Goal: Transaction & Acquisition: Purchase product/service

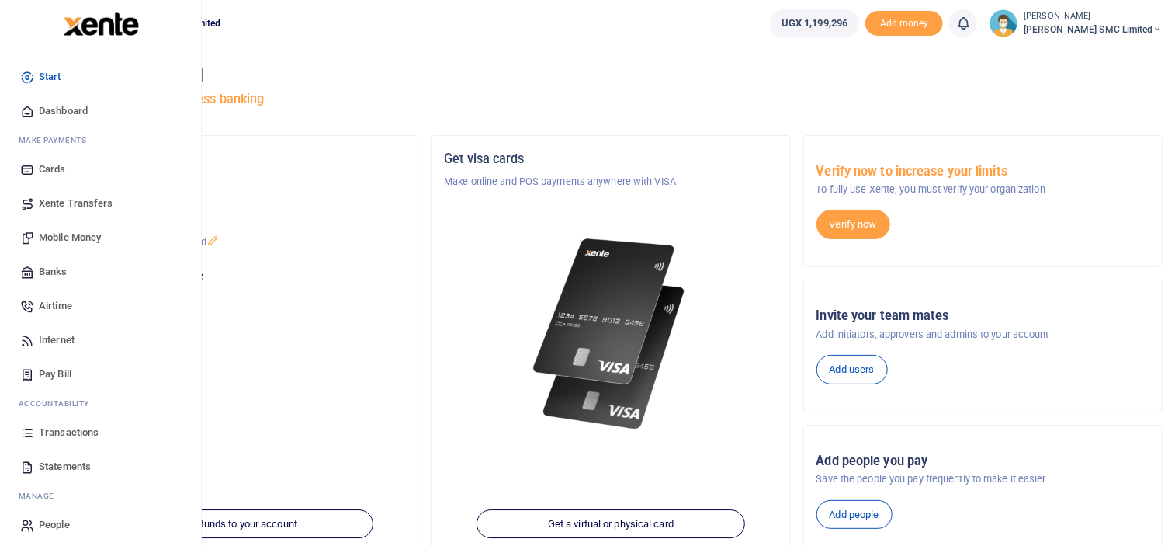
click at [48, 231] on span "Mobile Money" at bounding box center [70, 238] width 62 height 16
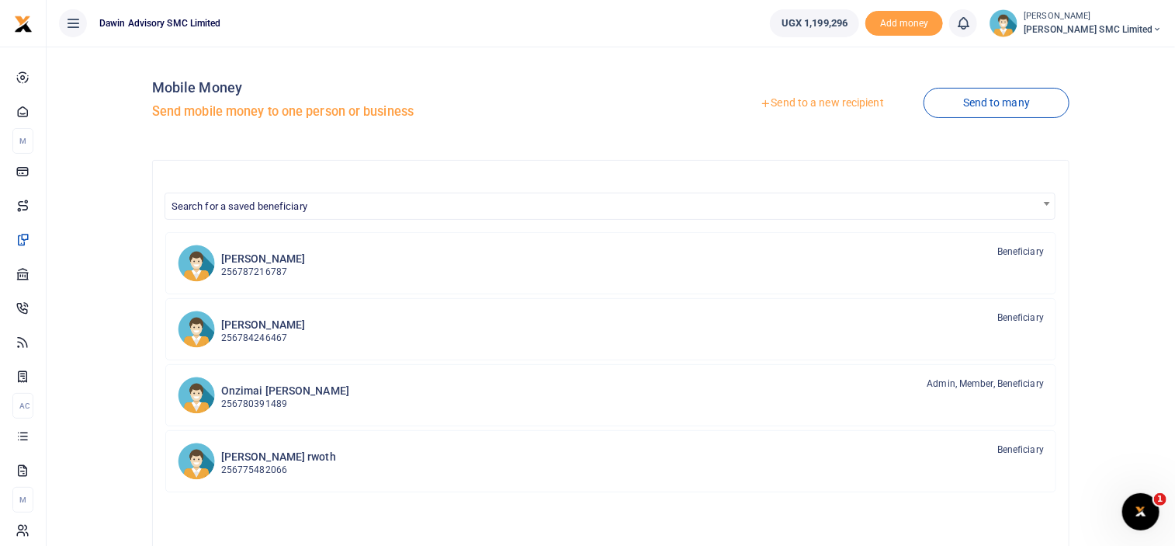
click at [785, 102] on link "Send to a new recipient" at bounding box center [822, 103] width 203 height 28
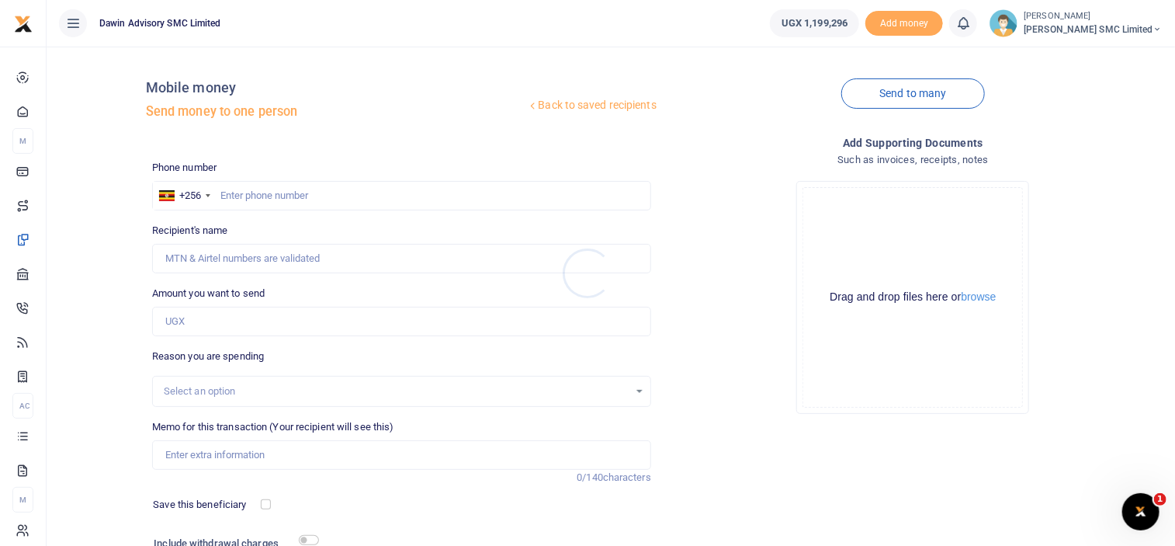
click at [251, 189] on div at bounding box center [587, 273] width 1175 height 546
click at [251, 189] on input "text" at bounding box center [401, 195] width 499 height 29
type input "0781155825"
type input "David Oyirwoth"
type input "0781155825"
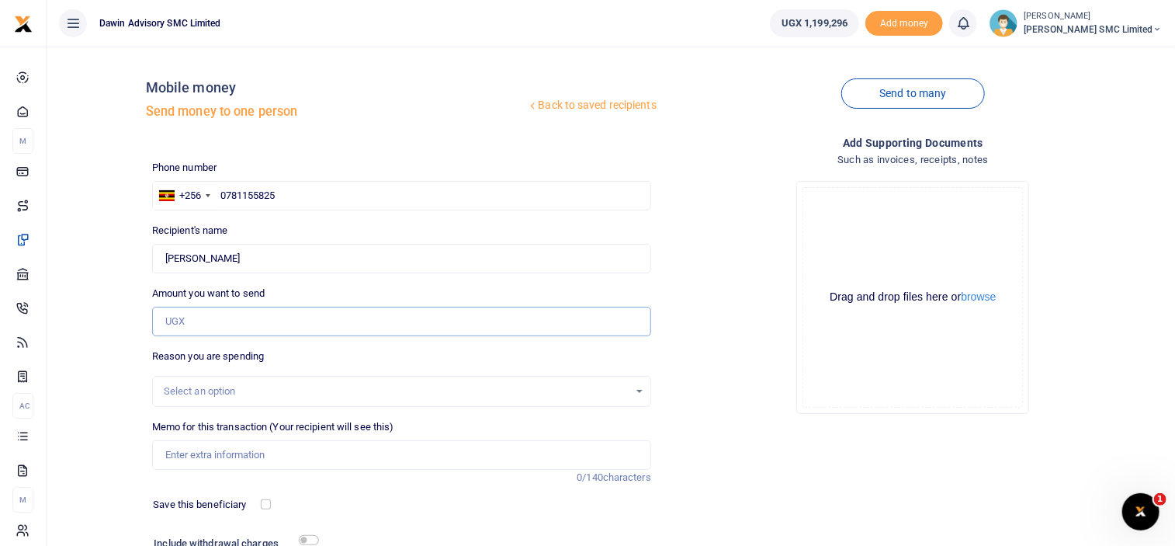
click at [196, 329] on input "Amount you want to send" at bounding box center [401, 321] width 499 height 29
type input "10,000"
click at [716, 394] on div "Drop your files here Drag and drop files here or browse Powered by Uppy" at bounding box center [913, 297] width 499 height 258
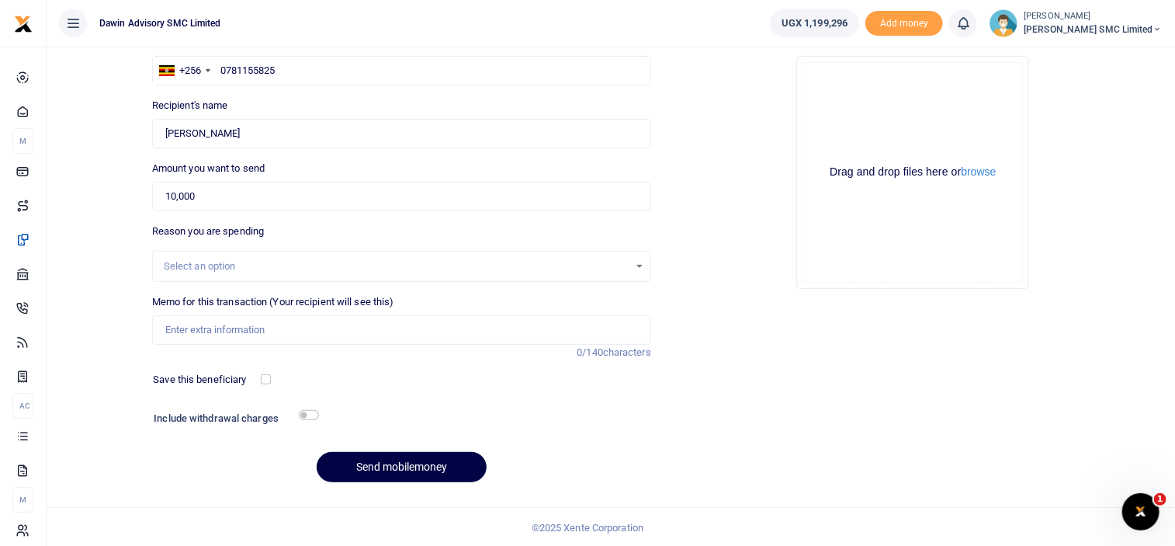
scroll to position [126, 0]
click at [207, 316] on input "Memo for this transaction (Your recipient will see this)" at bounding box center [401, 328] width 499 height 29
type input "Being payment for transport for timber bill DWF098"
click at [310, 409] on input "checkbox" at bounding box center [309, 414] width 20 height 10
checkbox input "true"
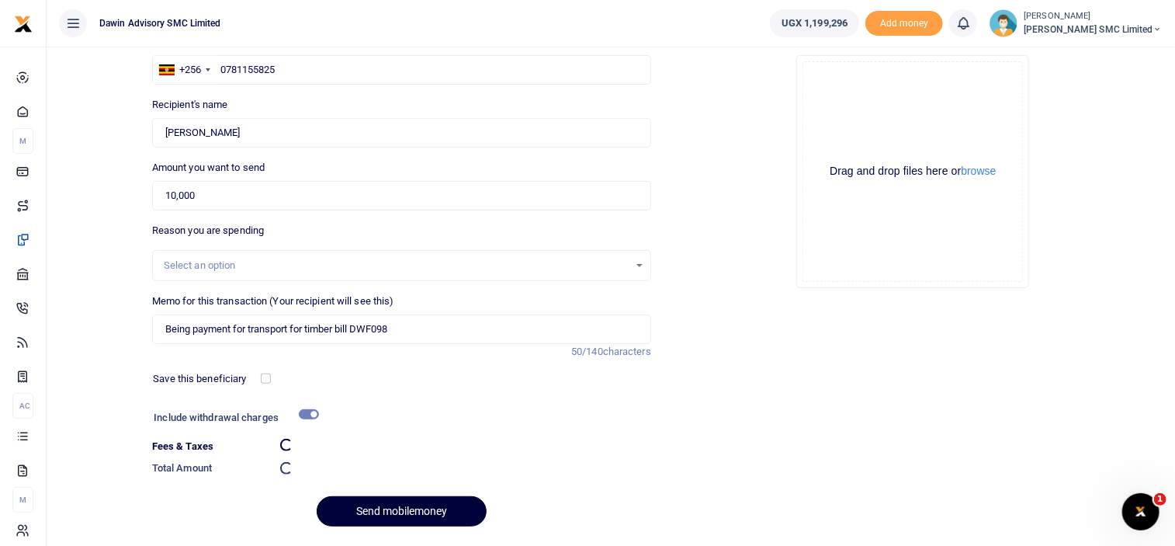
click at [383, 504] on button "Send mobilemoney" at bounding box center [402, 511] width 170 height 30
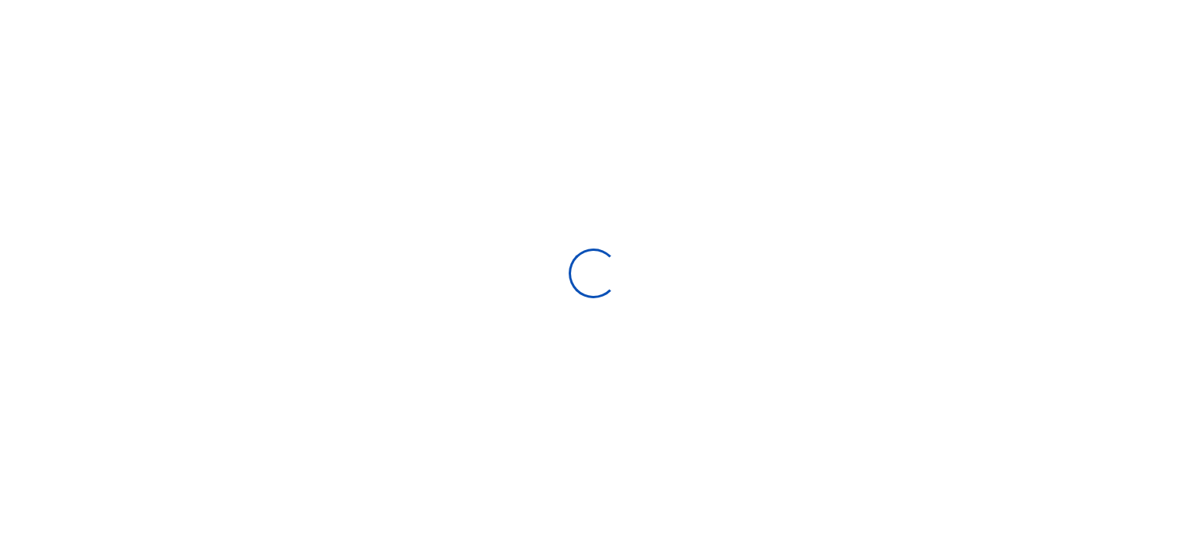
select select "Loading bundles"
select select
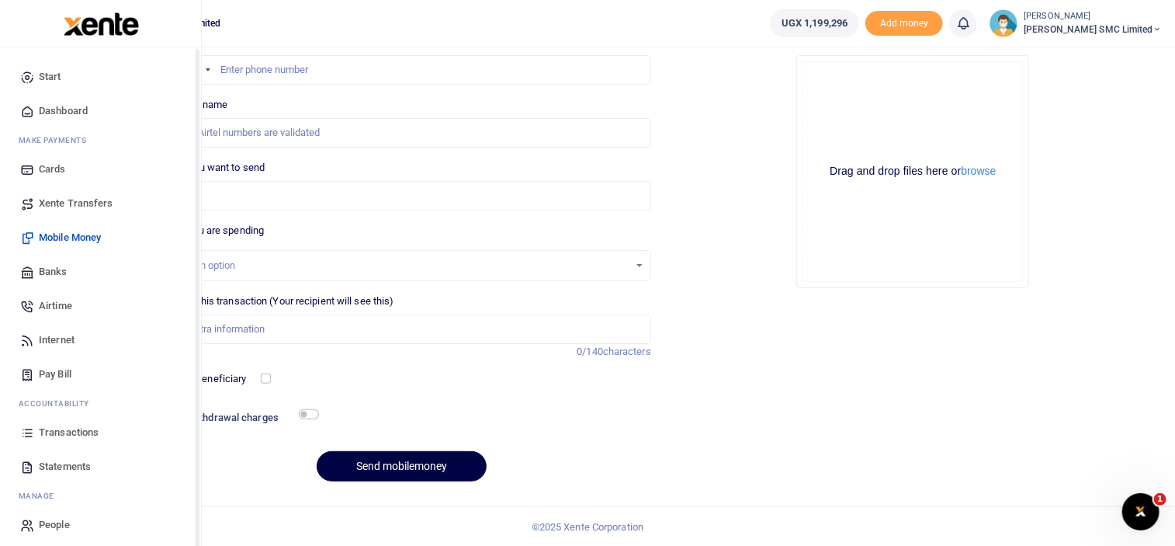
click at [81, 434] on span "Transactions" at bounding box center [69, 433] width 60 height 16
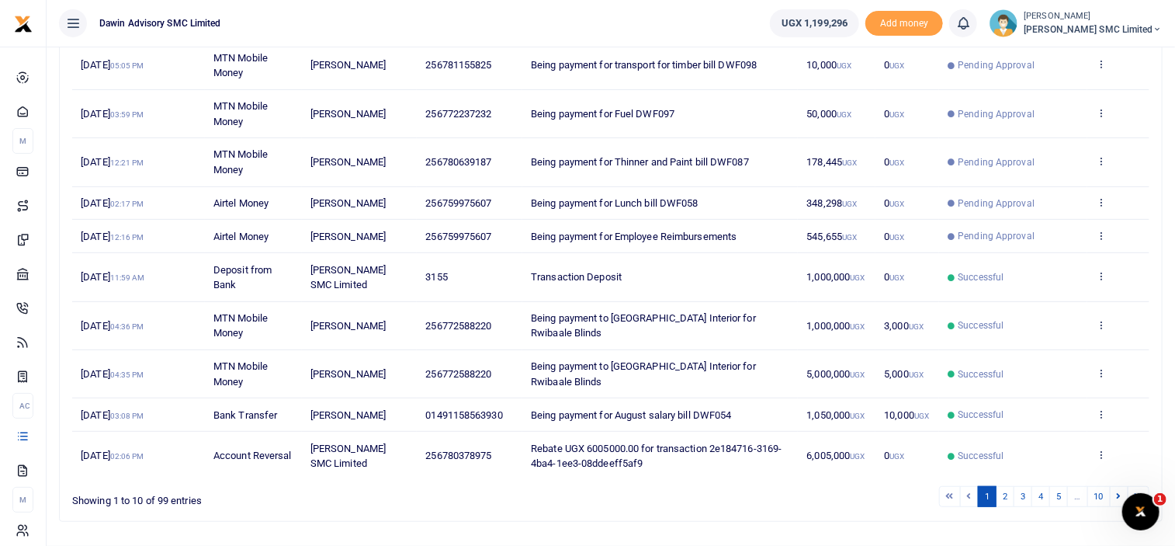
scroll to position [279, 0]
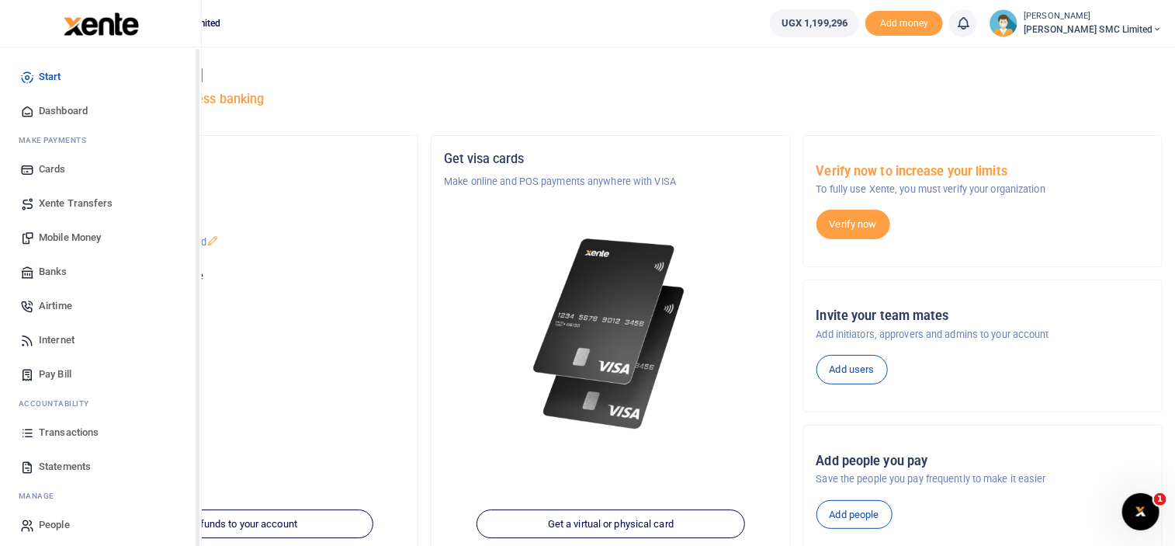
click at [48, 428] on span "Transactions" at bounding box center [69, 433] width 60 height 16
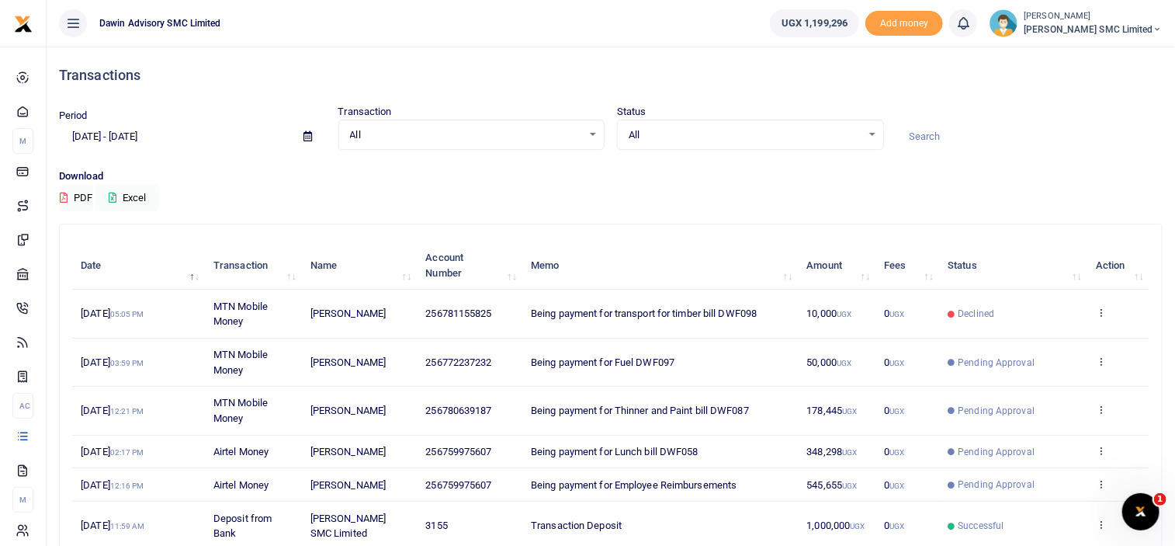
click at [662, 254] on th "Memo" at bounding box center [660, 265] width 276 height 48
click at [640, 192] on div "Download PDF Excel" at bounding box center [611, 189] width 1104 height 43
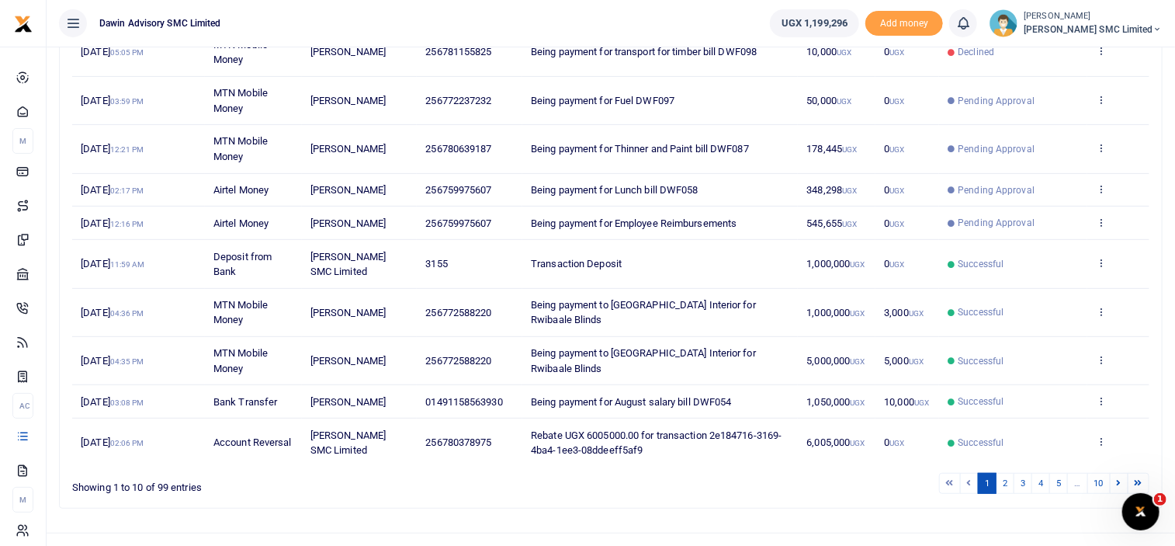
scroll to position [286, 0]
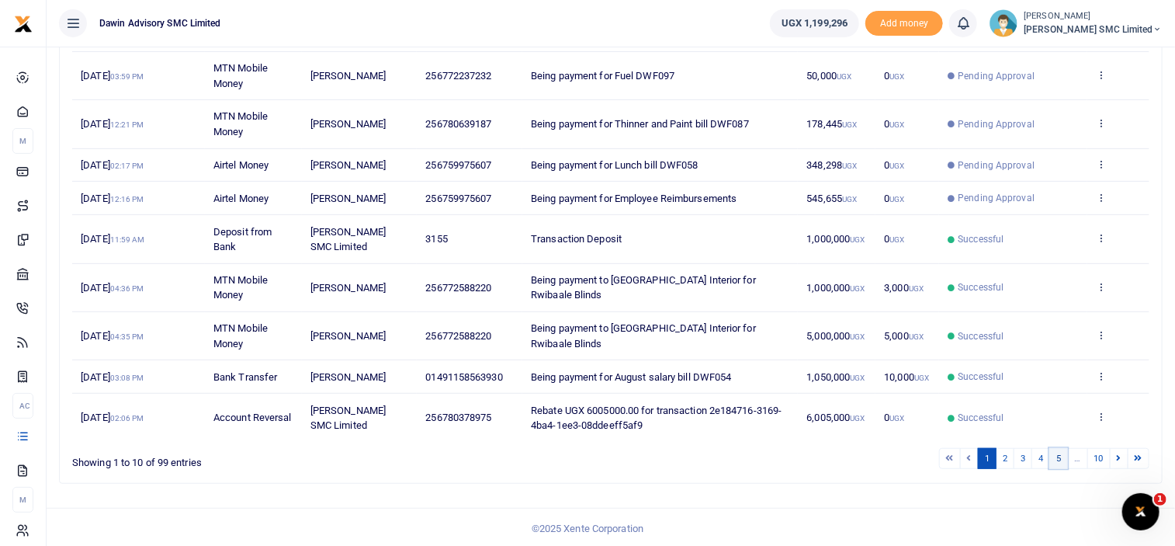
click at [1056, 452] on link "5" at bounding box center [1058, 458] width 19 height 21
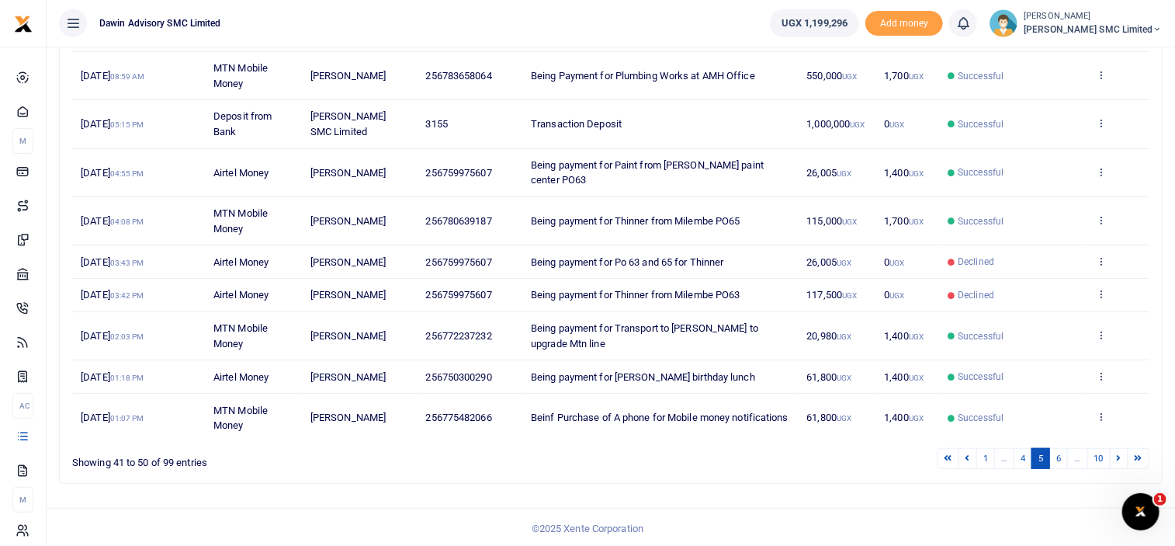
scroll to position [271, 0]
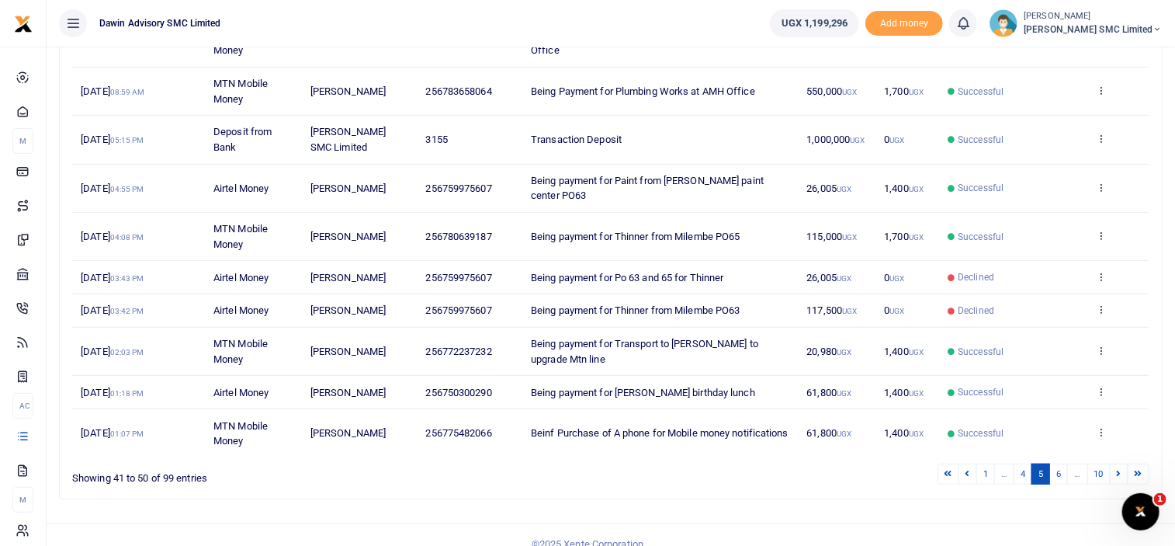
click at [822, 463] on ul "1 … 4 5 6 … 10" at bounding box center [838, 473] width 622 height 21
click at [1065, 463] on link "6" at bounding box center [1058, 473] width 19 height 21
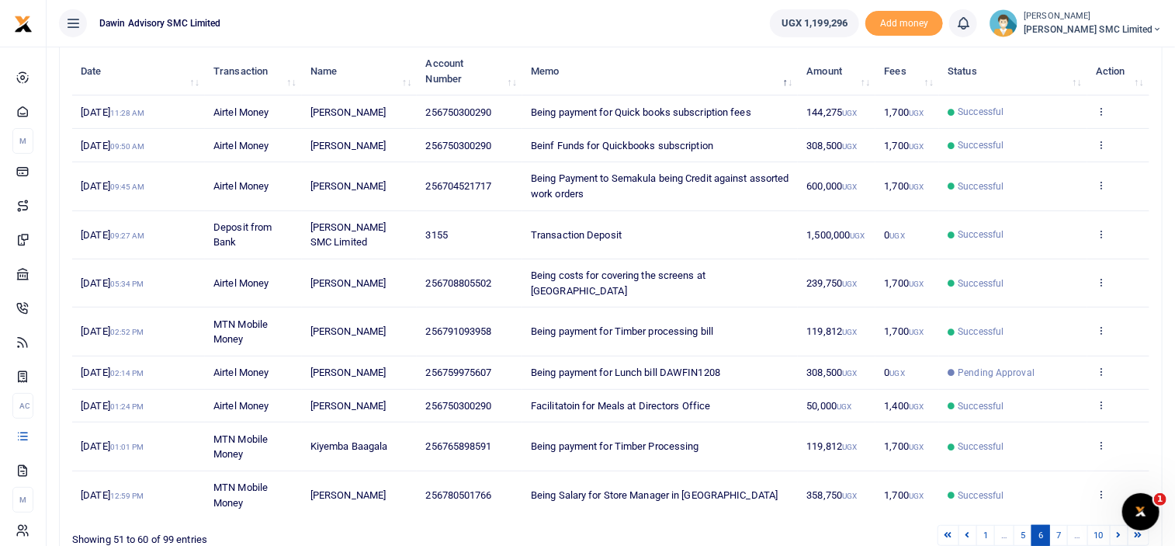
scroll to position [225, 0]
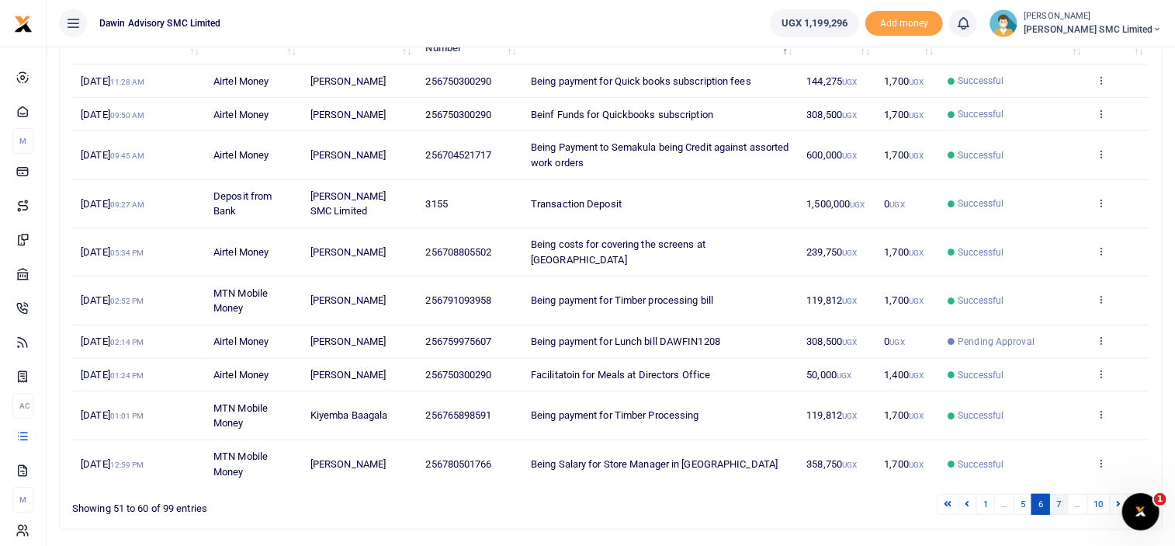
click at [1056, 494] on link "7" at bounding box center [1058, 504] width 19 height 21
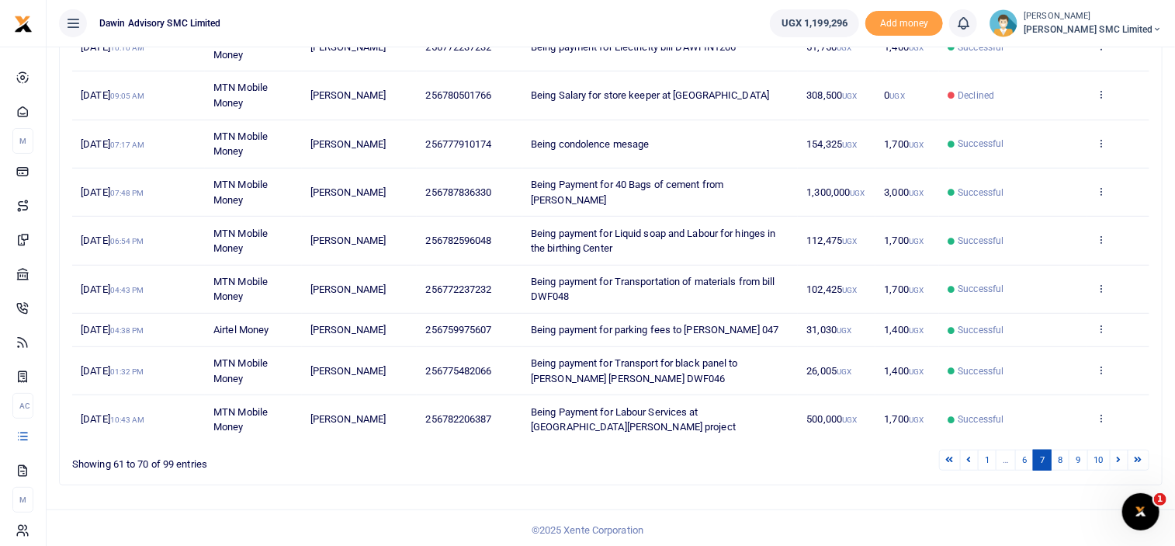
scroll to position [317, 0]
click at [1068, 459] on link "8" at bounding box center [1060, 458] width 19 height 21
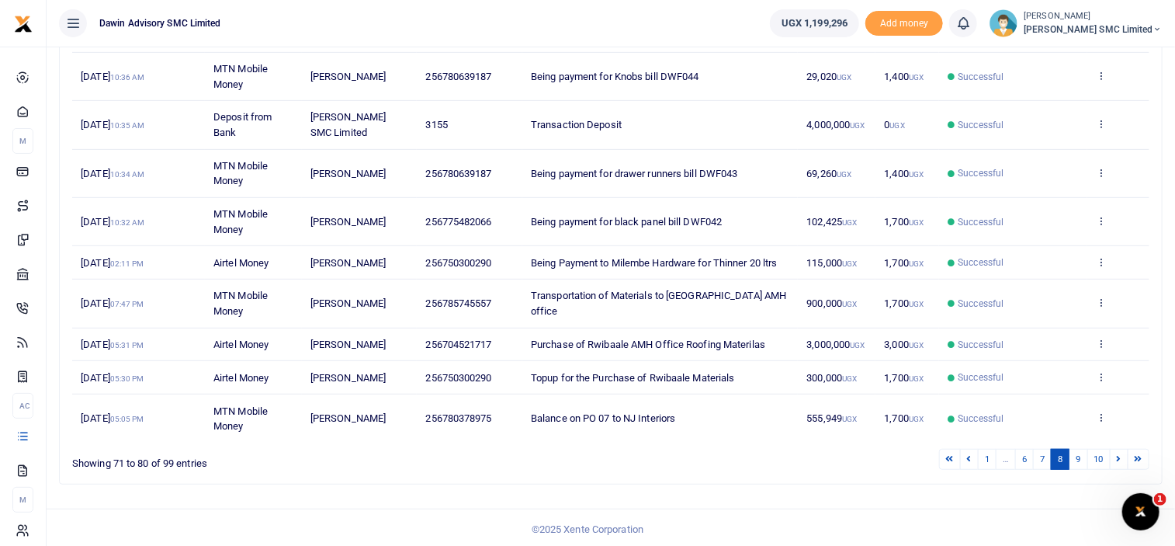
scroll to position [286, 0]
click at [1074, 451] on link "9" at bounding box center [1078, 458] width 19 height 21
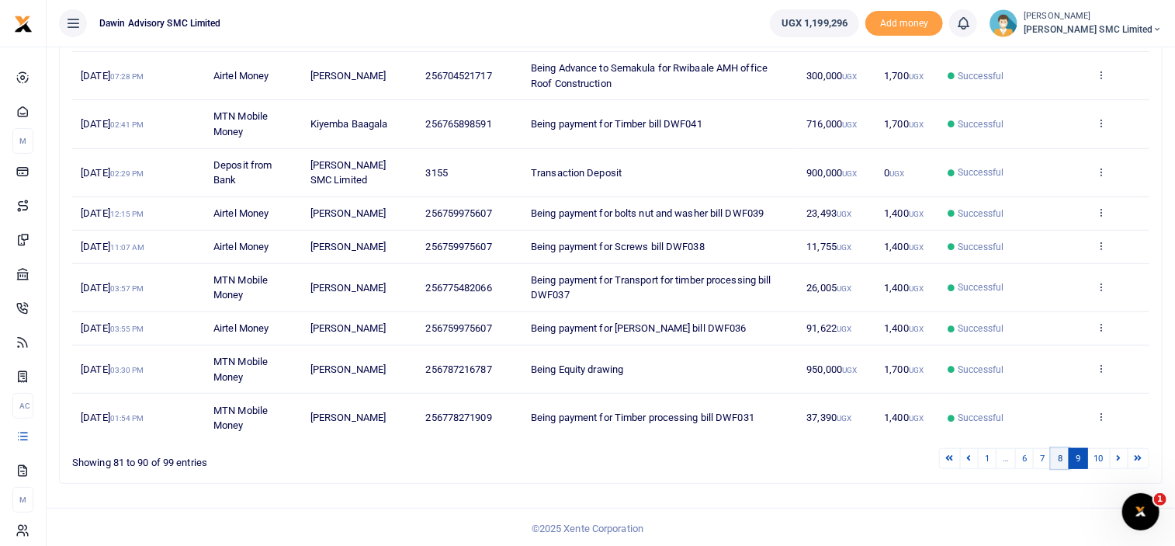
click at [1061, 452] on link "8" at bounding box center [1060, 458] width 19 height 21
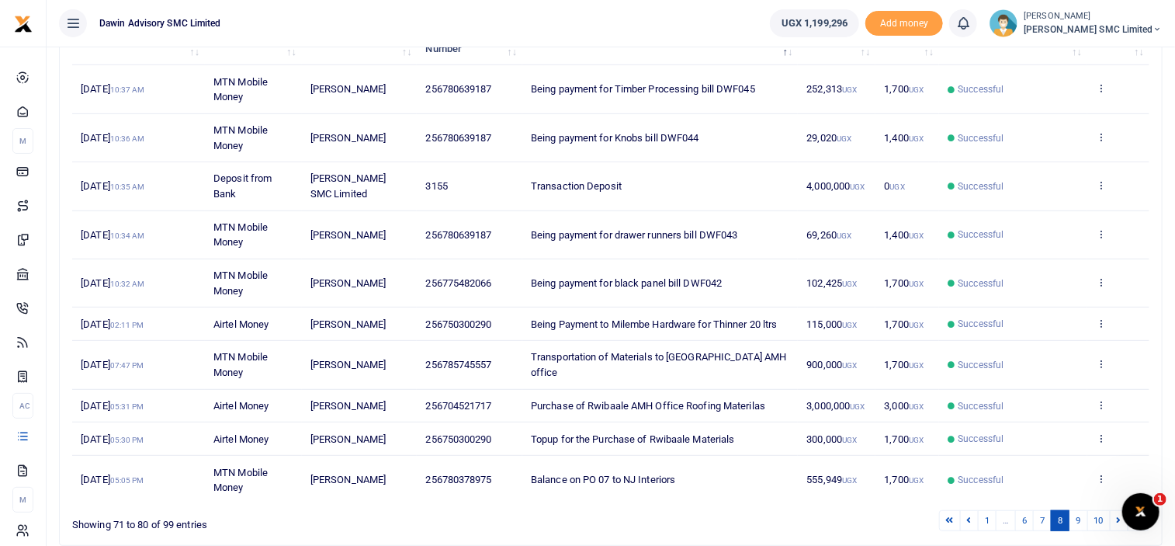
scroll to position [255, 0]
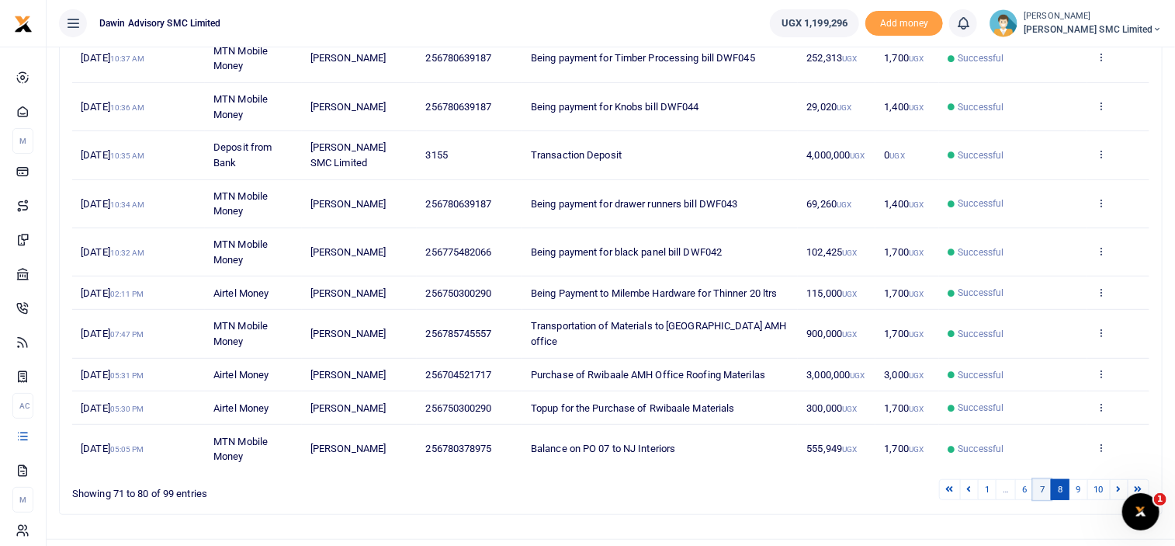
click at [1051, 485] on link "7" at bounding box center [1042, 489] width 19 height 21
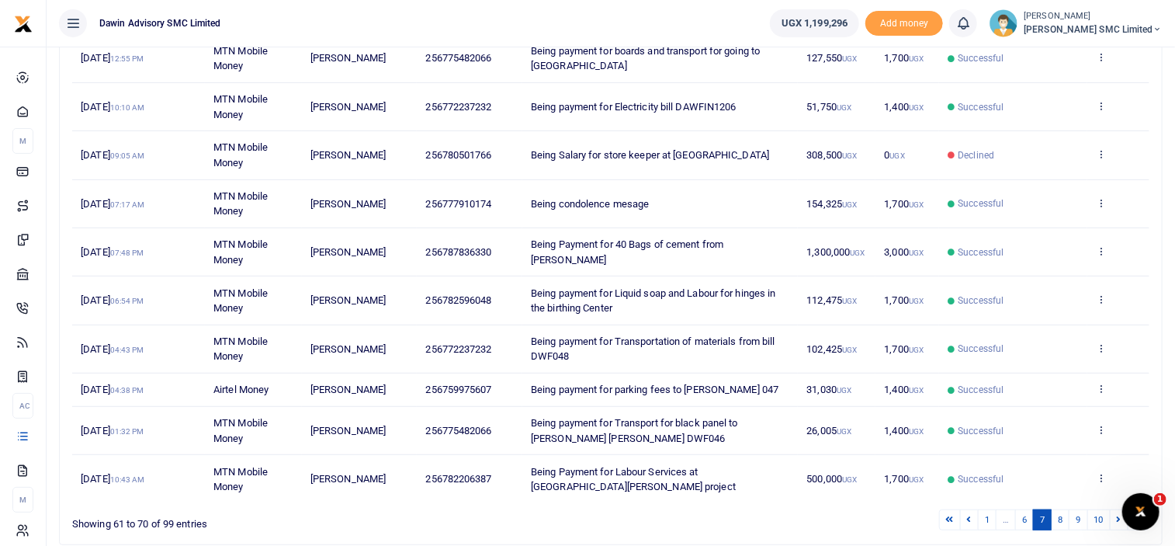
scroll to position [317, 0]
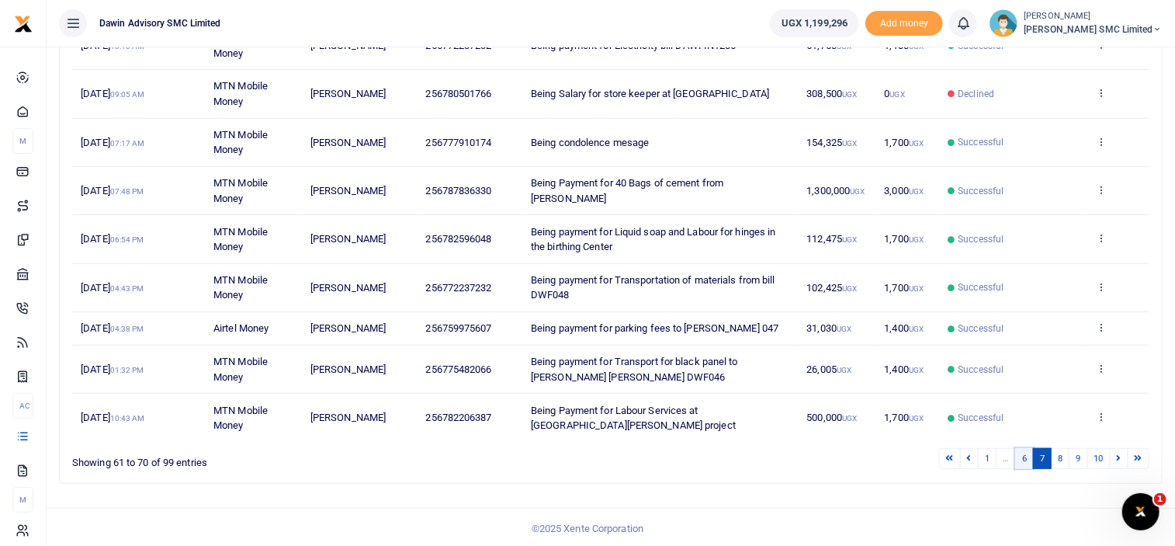
click at [1032, 459] on link "6" at bounding box center [1024, 458] width 19 height 21
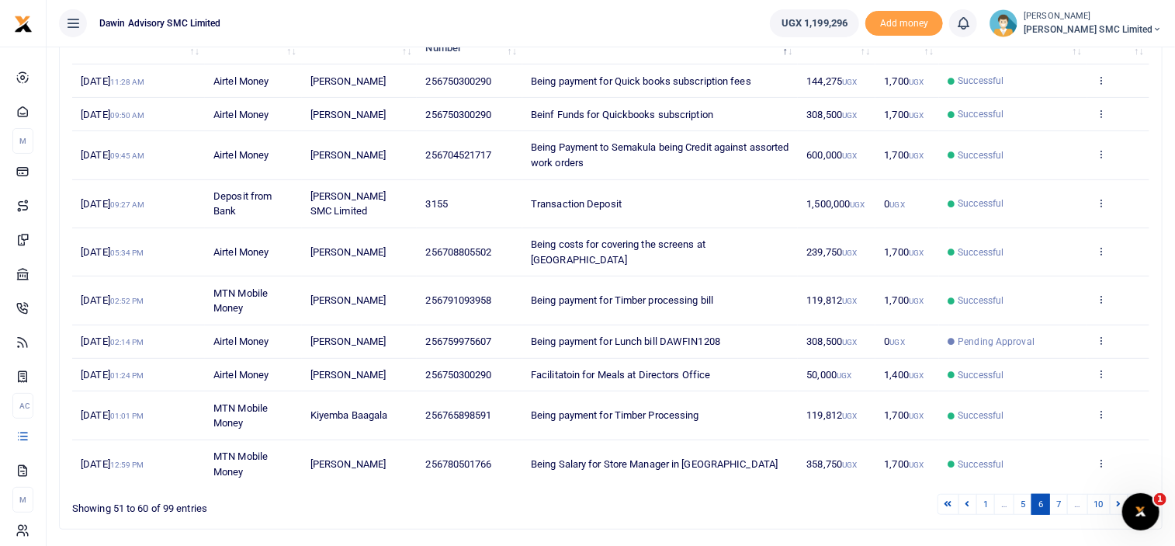
scroll to position [256, 0]
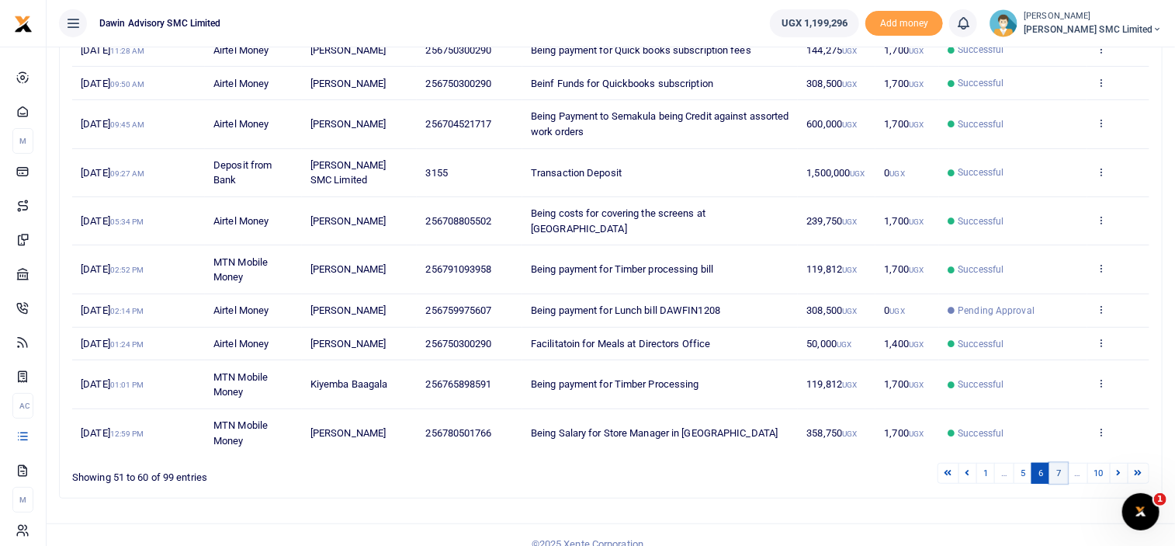
click at [1056, 463] on link "7" at bounding box center [1058, 473] width 19 height 21
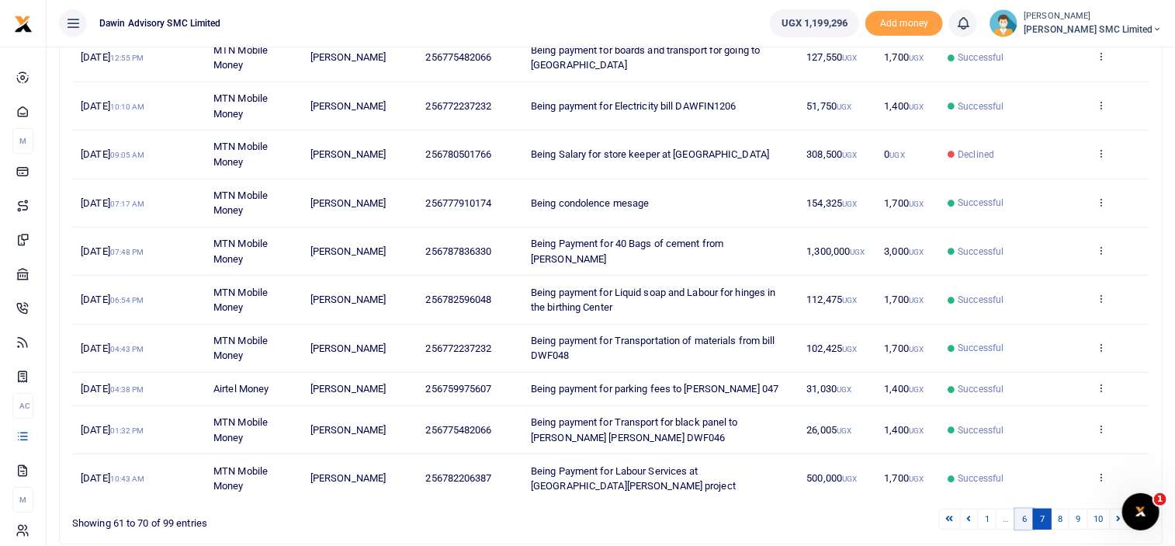
click at [1023, 518] on link "6" at bounding box center [1024, 518] width 19 height 21
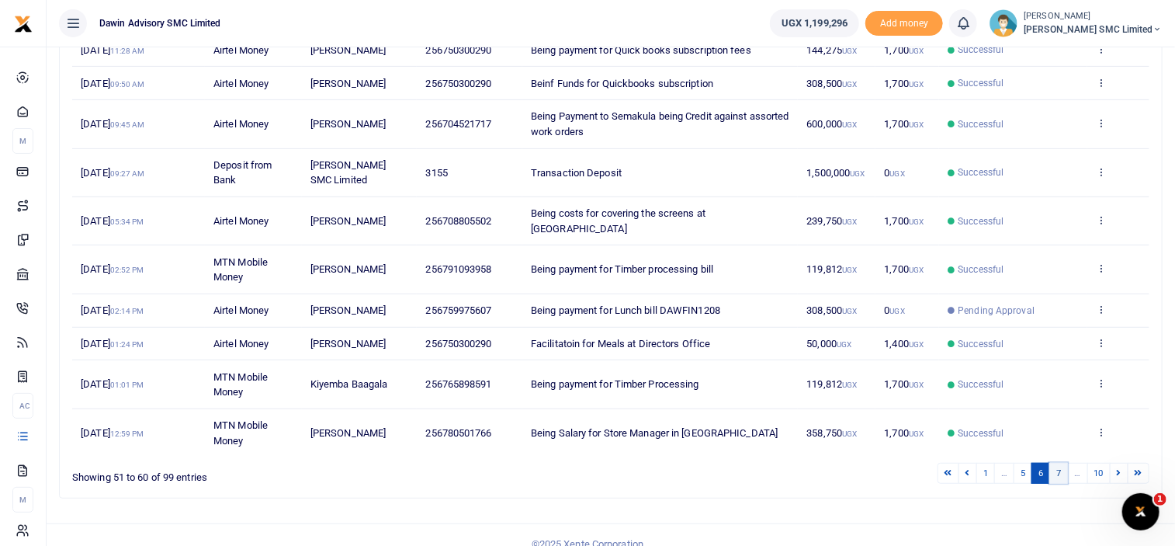
click at [1055, 463] on link "7" at bounding box center [1058, 473] width 19 height 21
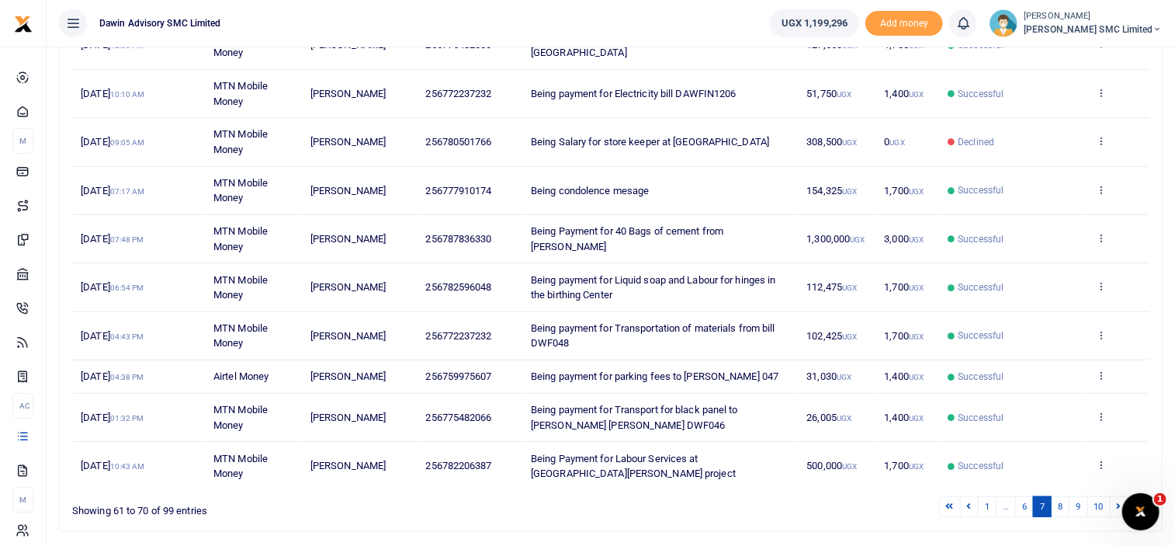
scroll to position [317, 0]
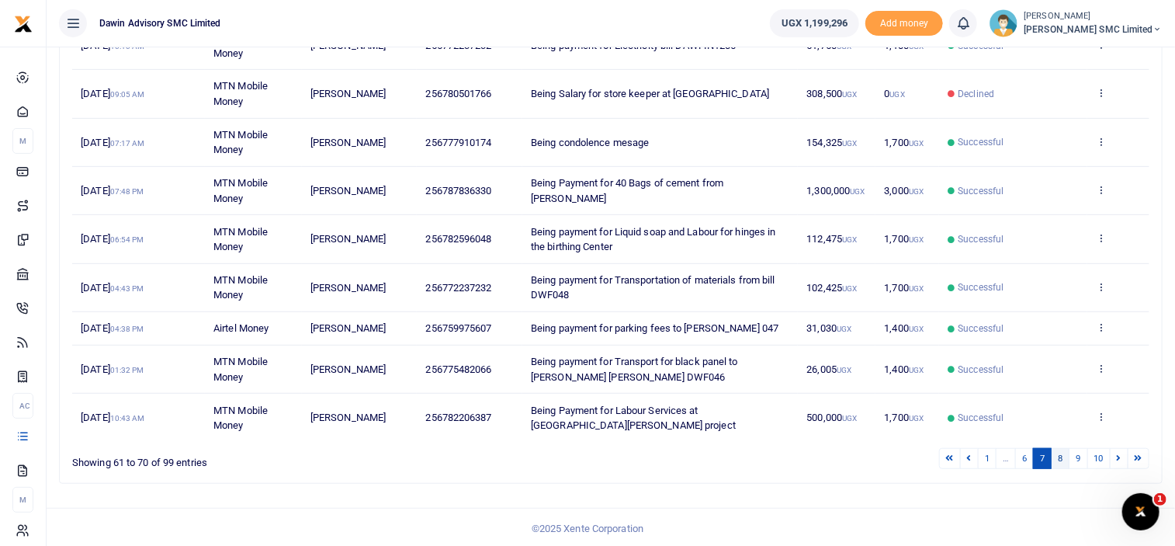
click at [1062, 448] on link "8" at bounding box center [1060, 458] width 19 height 21
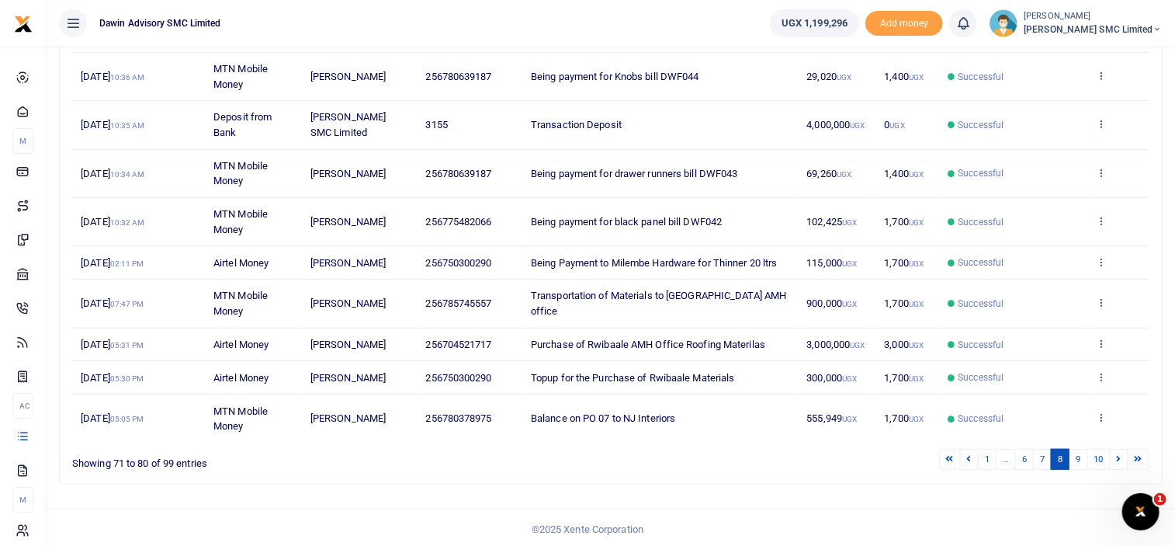
scroll to position [286, 0]
click at [1079, 459] on link "9" at bounding box center [1078, 458] width 19 height 21
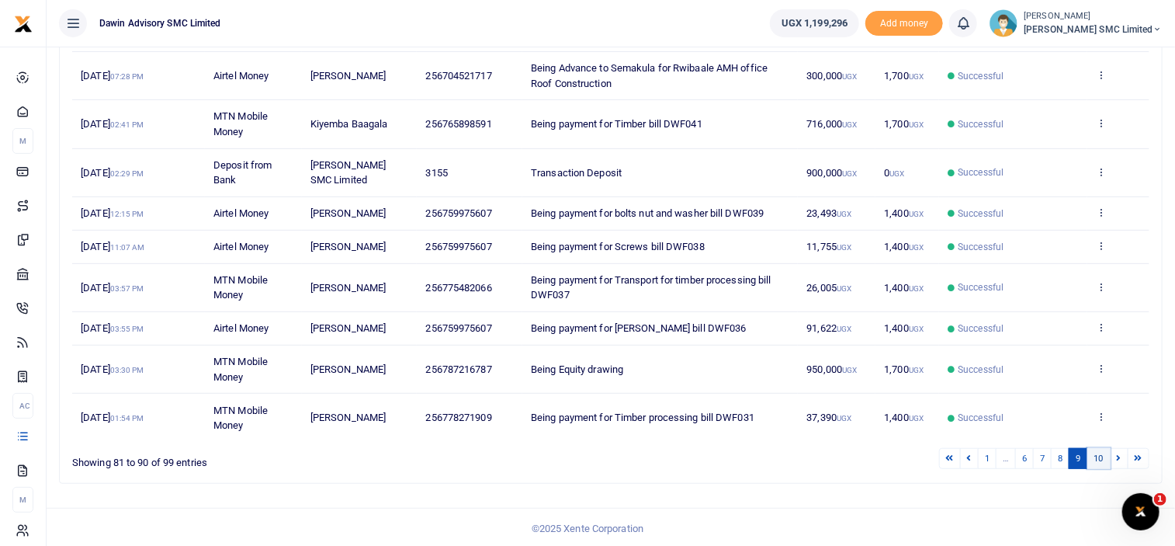
click at [1092, 452] on link "10" at bounding box center [1098, 458] width 23 height 21
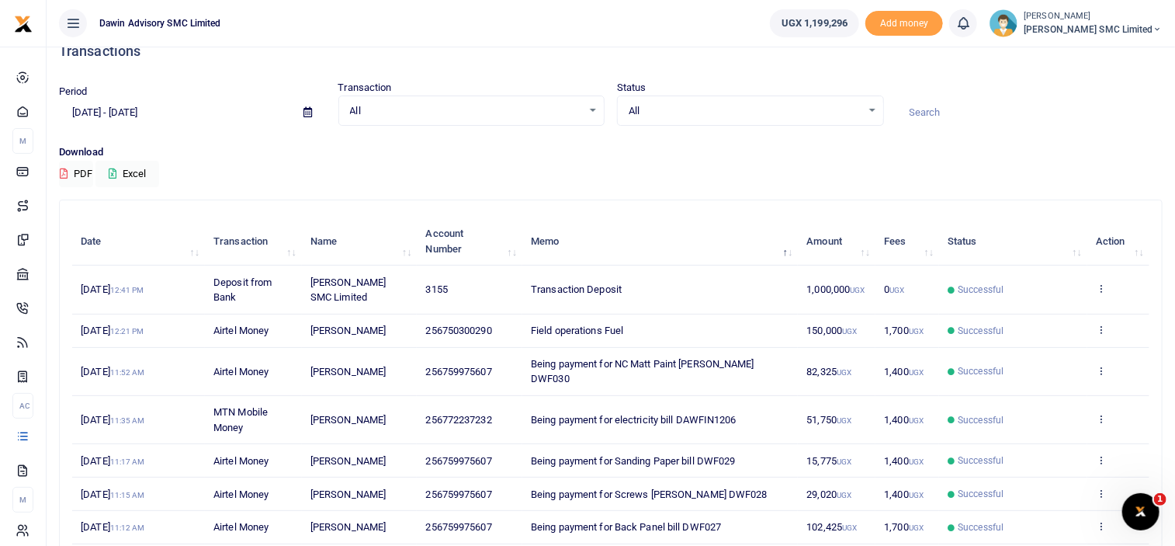
scroll to position [22, 0]
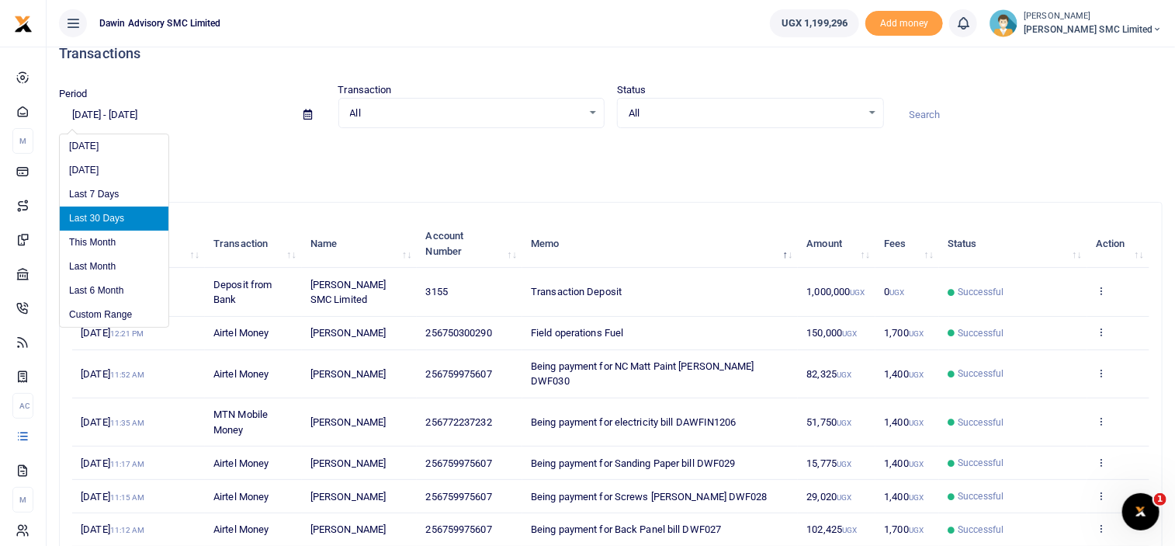
click at [159, 111] on input "[DATE] - [DATE]" at bounding box center [175, 115] width 232 height 26
click at [102, 255] on li "Last Month" at bounding box center [114, 267] width 109 height 24
type input "08/01/2025 - 08/31/2025"
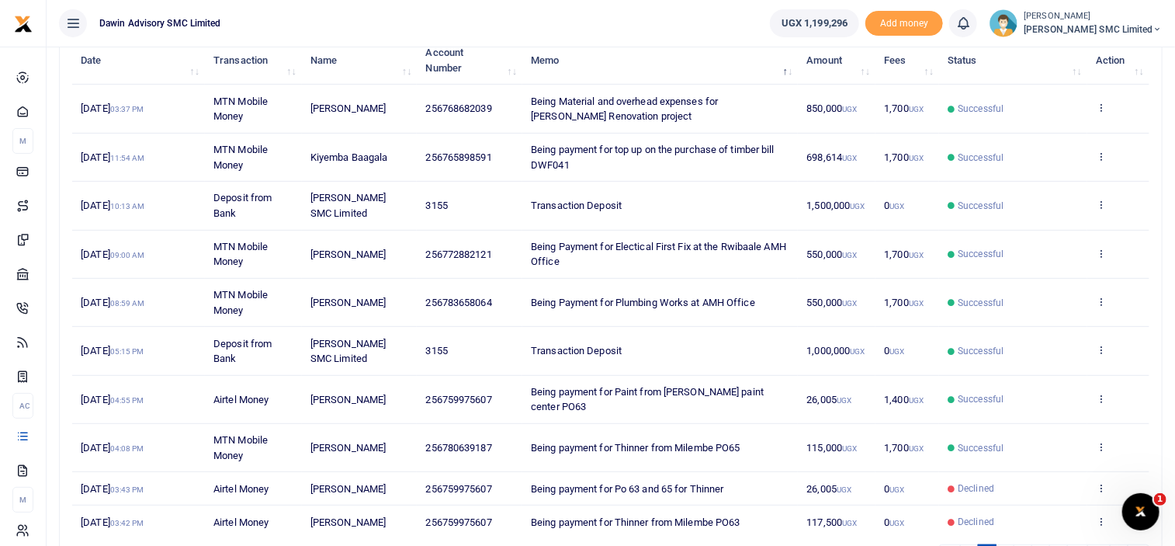
scroll to position [286, 0]
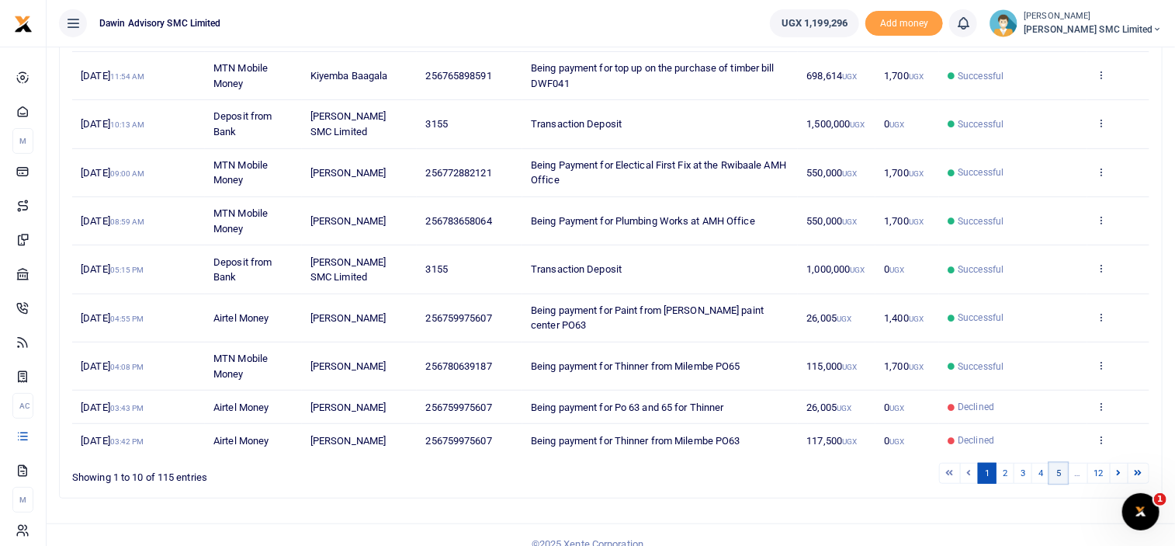
click at [1064, 463] on link "5" at bounding box center [1058, 473] width 19 height 21
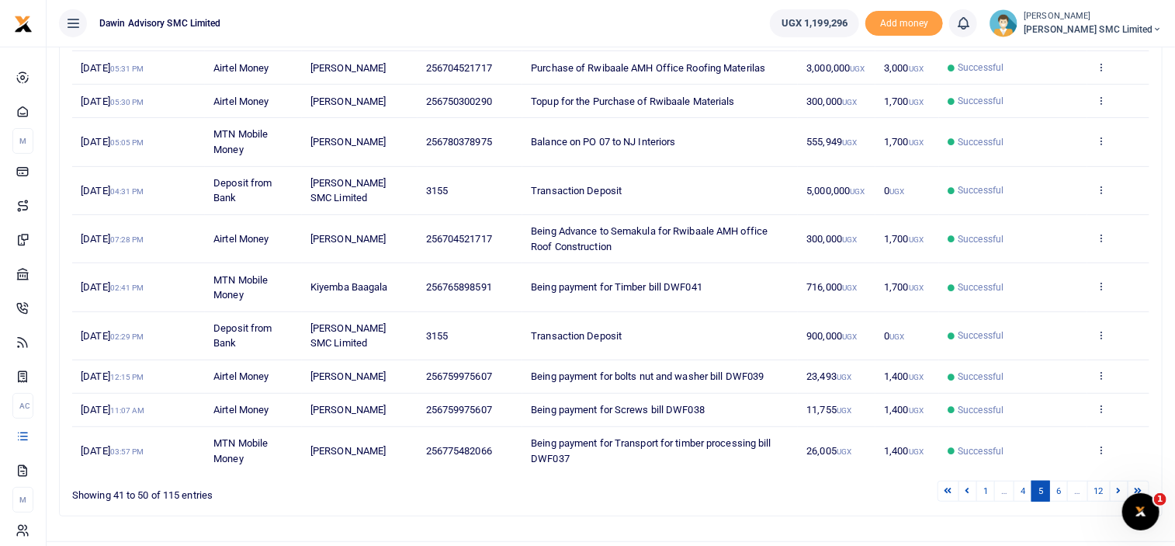
scroll to position [240, 0]
click at [1064, 479] on link "6" at bounding box center [1058, 489] width 19 height 21
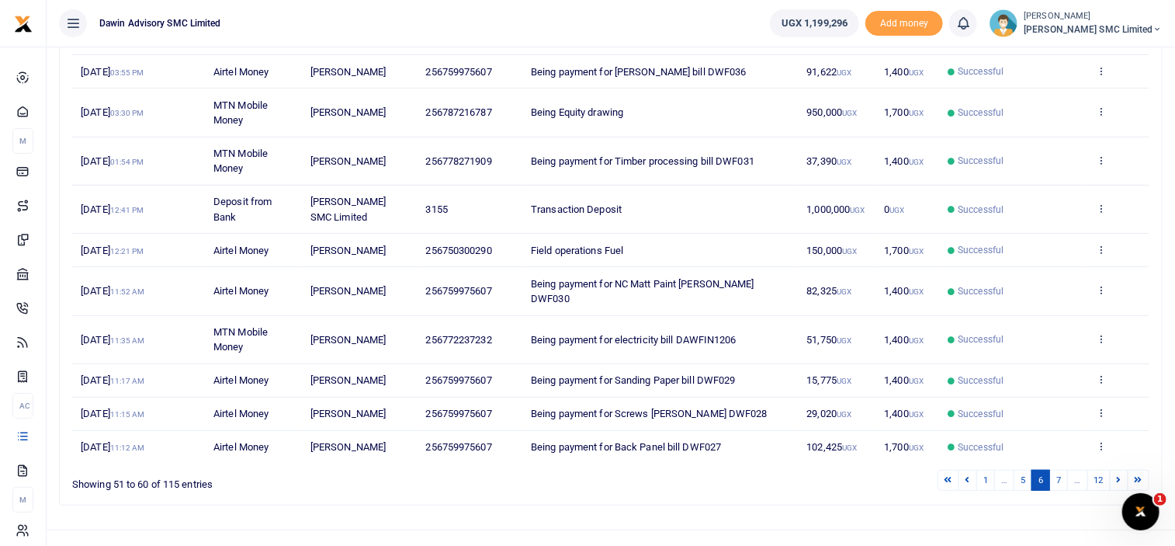
scroll to position [241, 0]
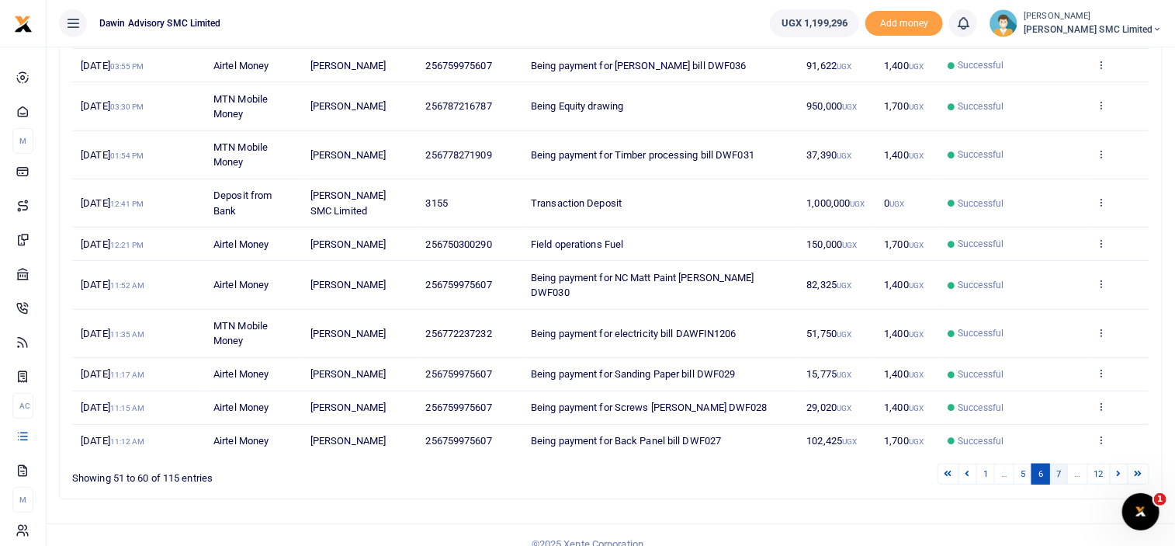
click at [1064, 463] on link "7" at bounding box center [1058, 473] width 19 height 21
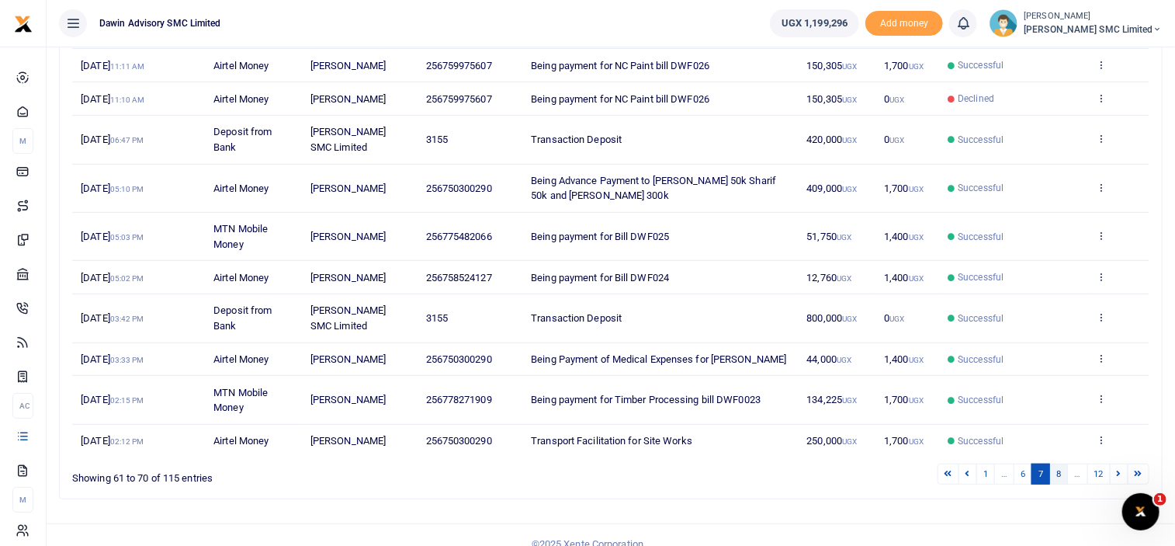
click at [1066, 466] on link "8" at bounding box center [1058, 473] width 19 height 21
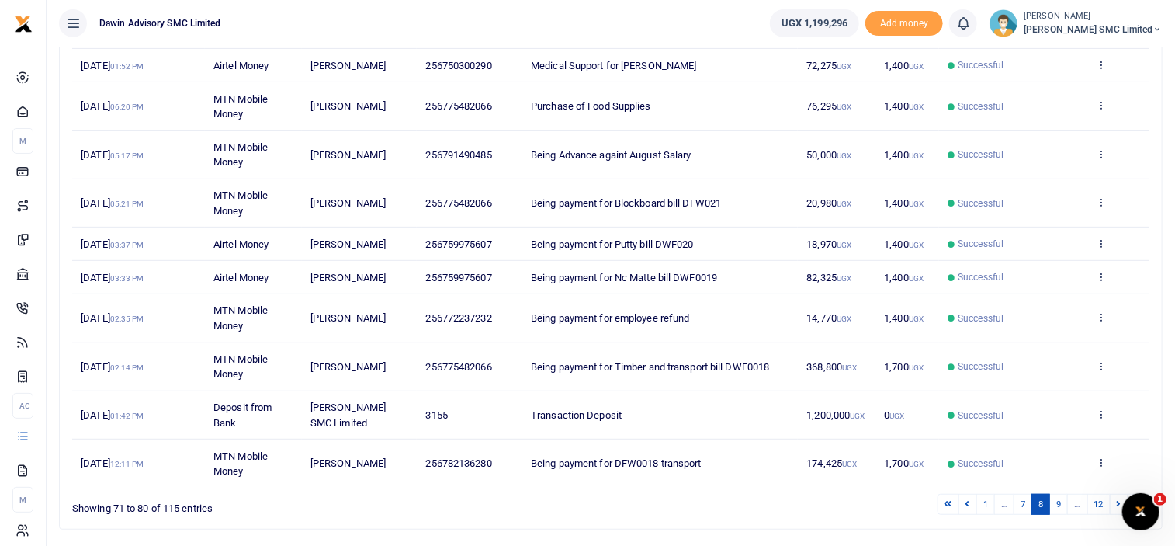
scroll to position [272, 0]
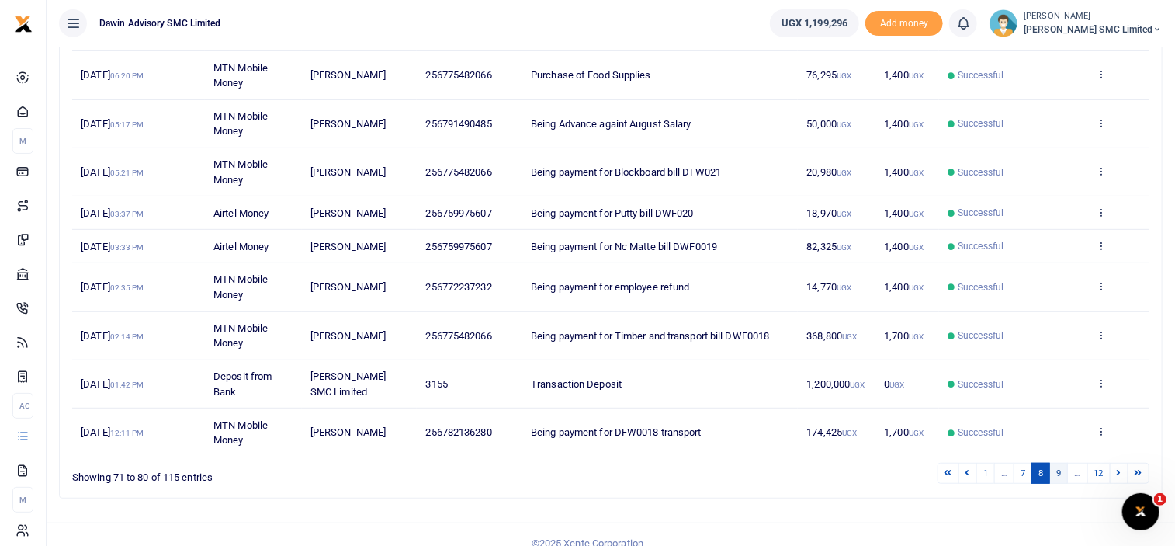
click at [1058, 466] on link "9" at bounding box center [1058, 473] width 19 height 21
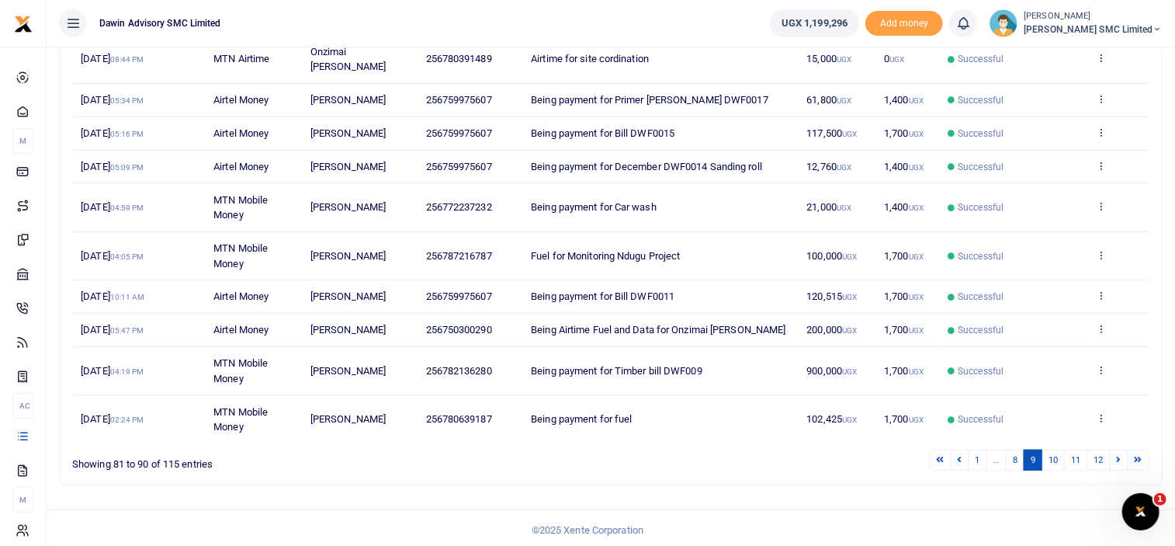
scroll to position [256, 0]
click at [1055, 454] on link "10" at bounding box center [1053, 458] width 23 height 21
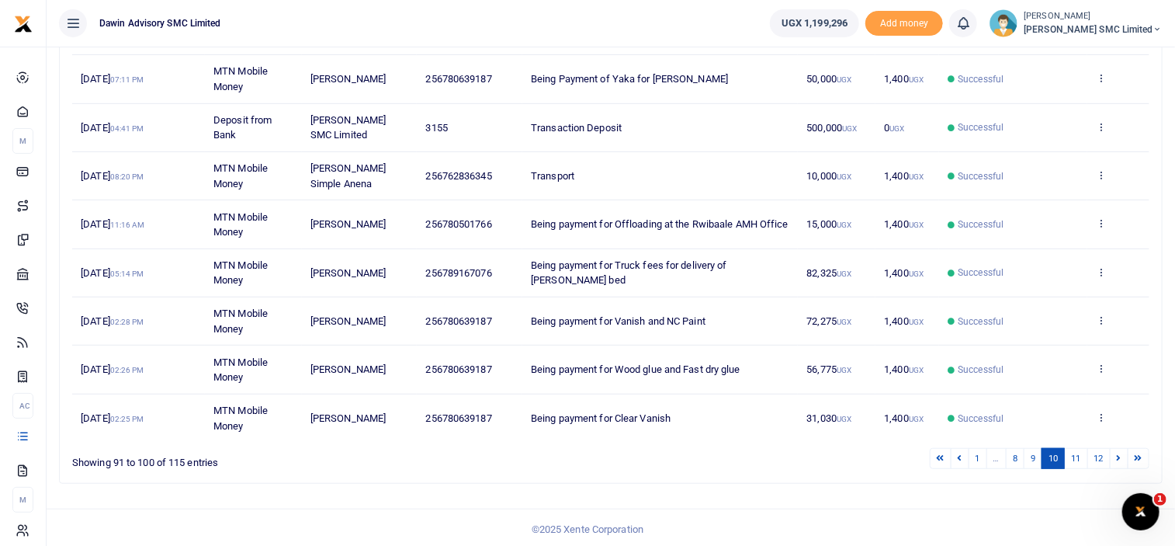
scroll to position [332, 0]
click at [1072, 447] on link "11" at bounding box center [1075, 457] width 23 height 21
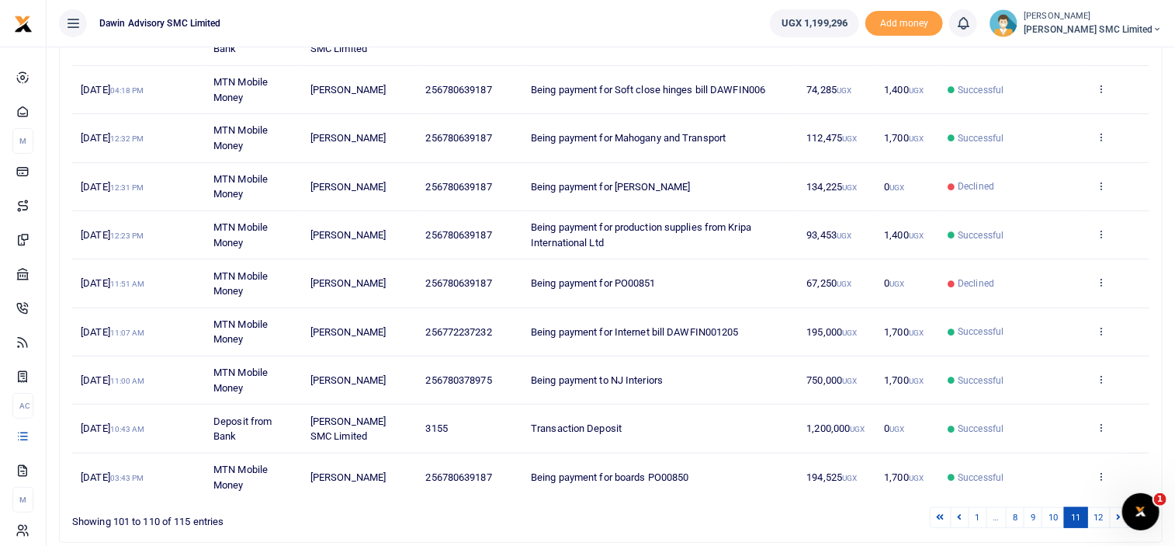
scroll to position [270, 0]
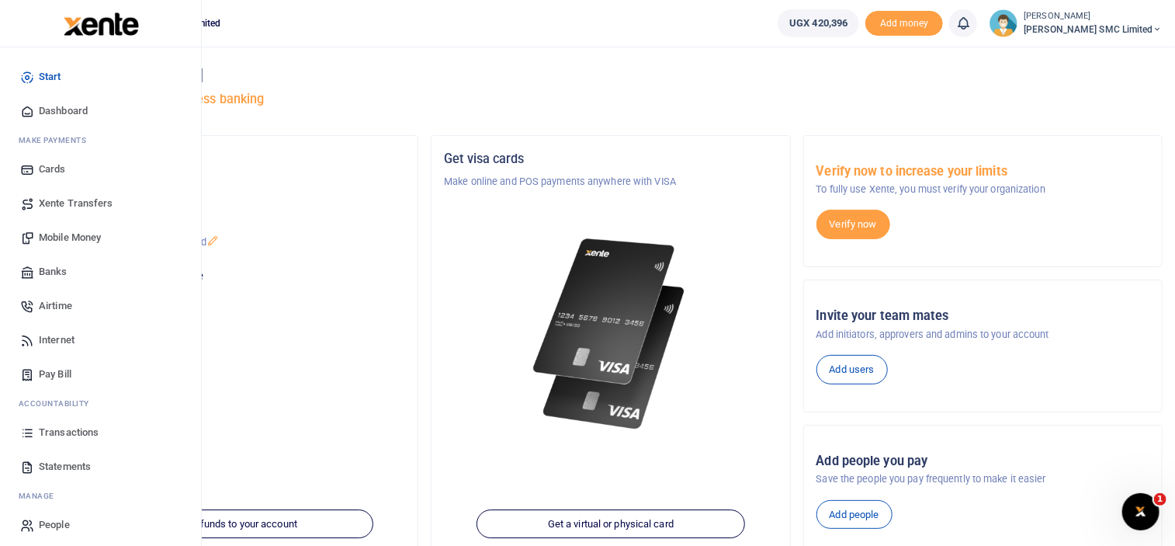
click at [71, 431] on span "Transactions" at bounding box center [69, 433] width 60 height 16
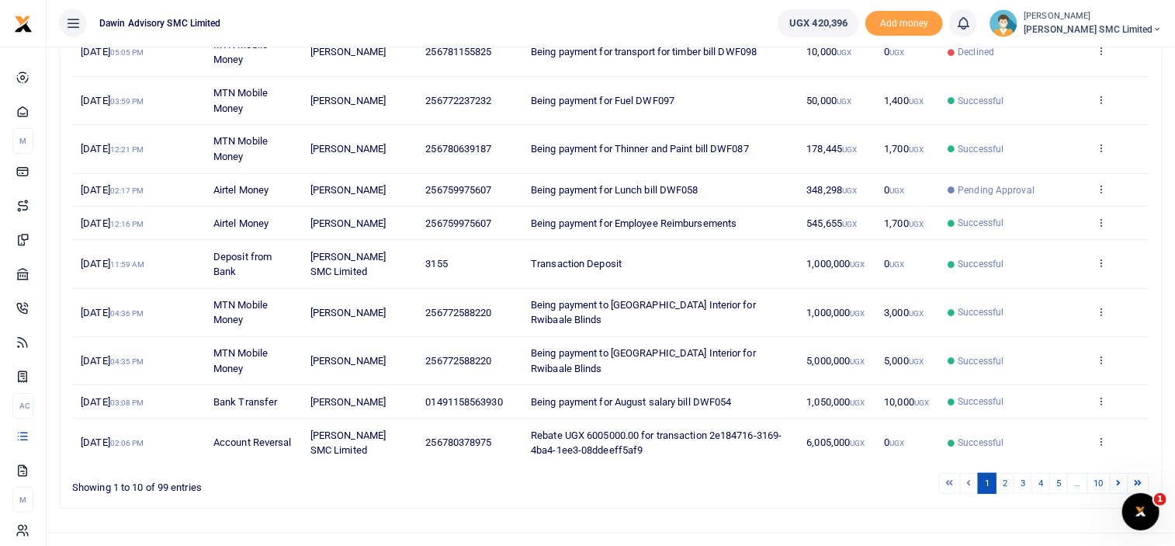
scroll to position [286, 0]
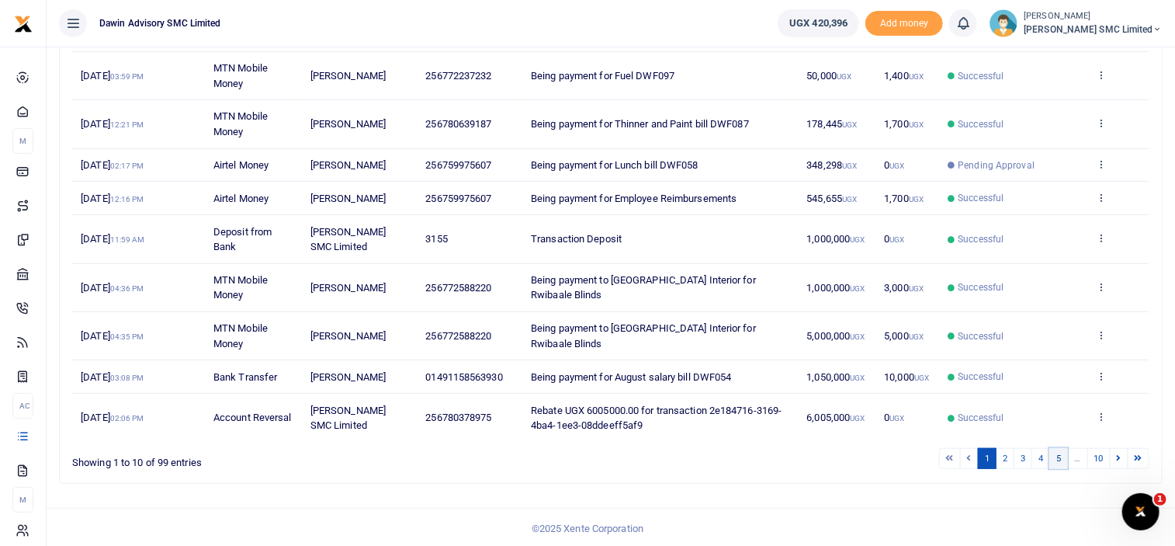
click at [1062, 448] on link "5" at bounding box center [1058, 458] width 19 height 21
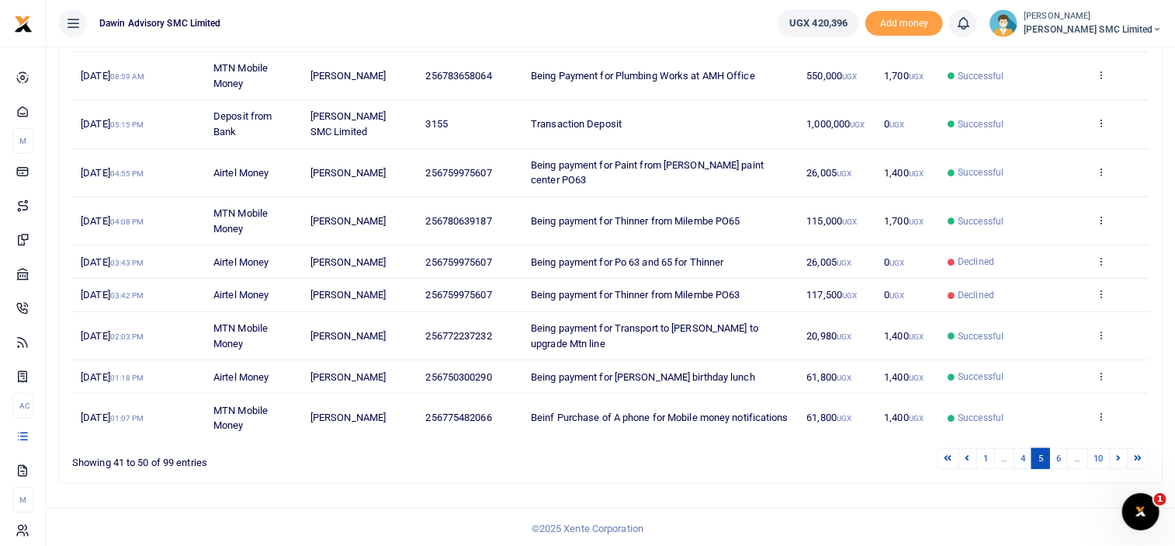
scroll to position [271, 0]
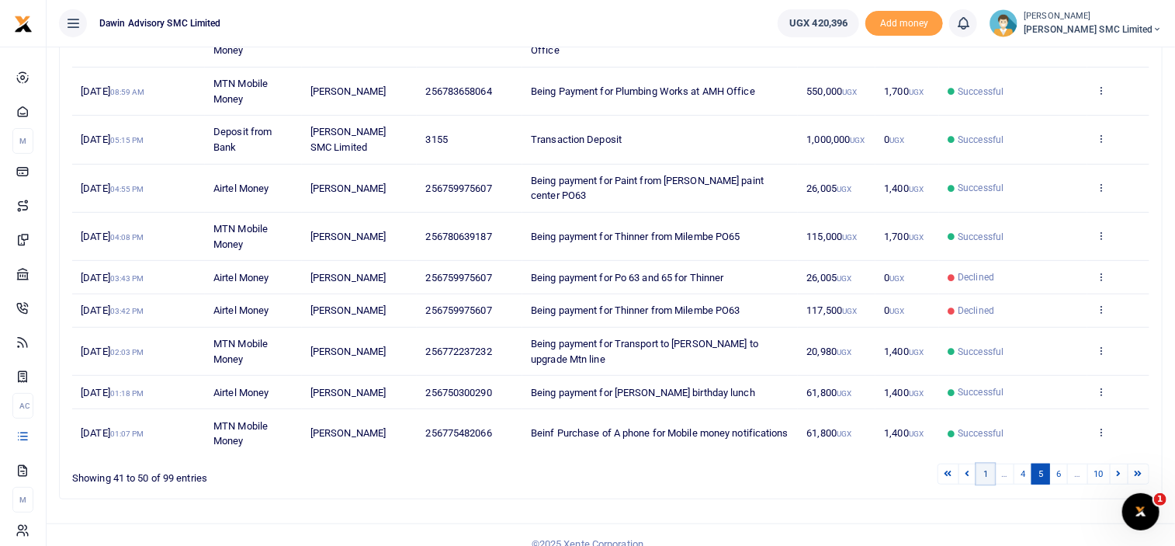
click at [987, 463] on link "1" at bounding box center [985, 473] width 19 height 21
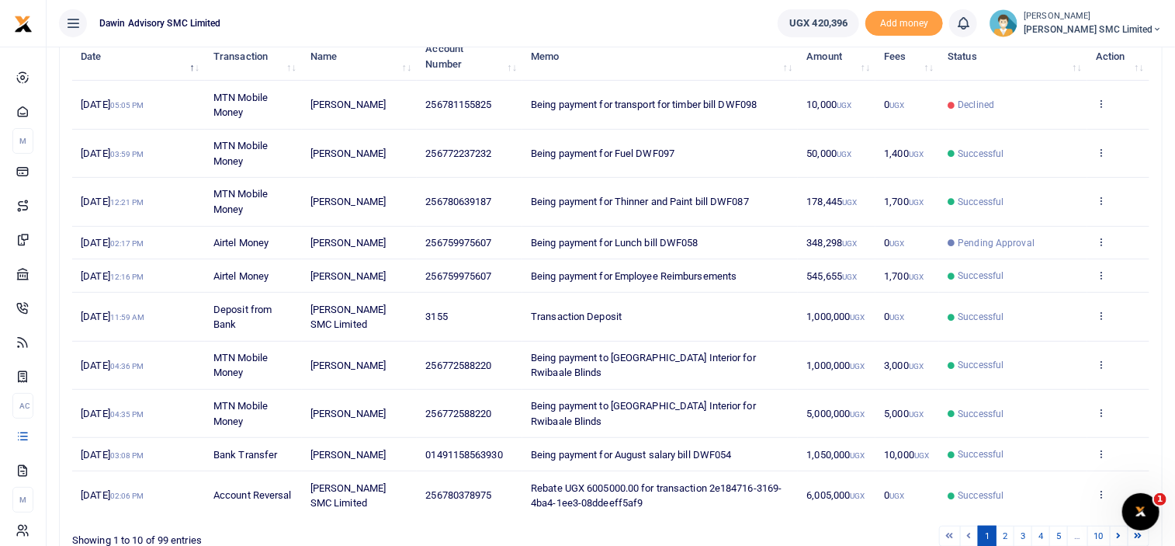
scroll to position [178, 0]
